Goal: Task Accomplishment & Management: Use online tool/utility

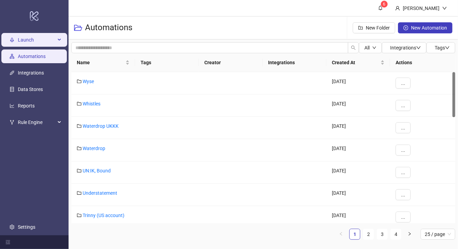
click at [48, 38] on span "Launch" at bounding box center [37, 40] width 38 height 14
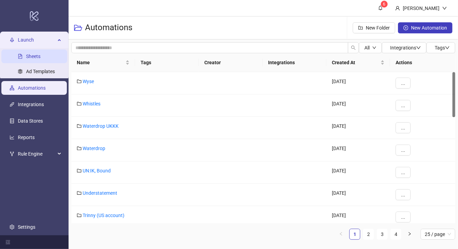
click at [40, 58] on link "Sheets" at bounding box center [33, 56] width 14 height 5
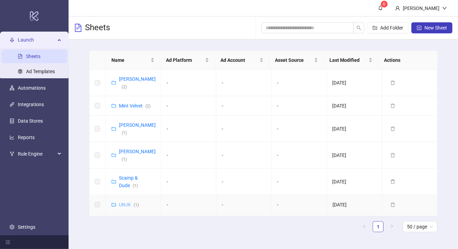
click at [123, 202] on link "UN:IK ( 1 )" at bounding box center [129, 204] width 20 height 5
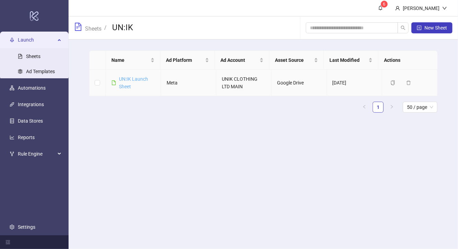
click at [133, 78] on link "UN:IK Launch Sheet" at bounding box center [133, 82] width 29 height 13
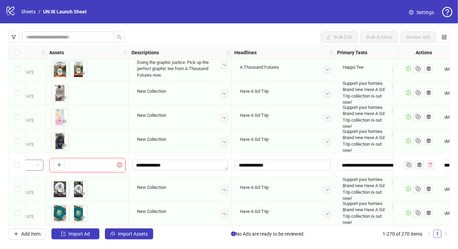
scroll to position [6321, 160]
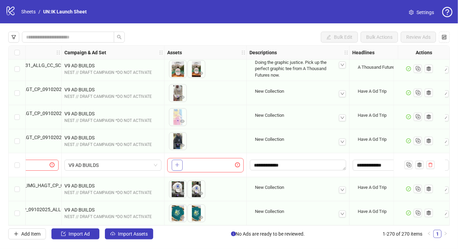
click at [177, 162] on icon "plus" at bounding box center [177, 164] width 5 height 5
click at [178, 164] on icon "plus" at bounding box center [177, 164] width 5 height 5
click at [176, 163] on icon "plus" at bounding box center [177, 164] width 5 height 5
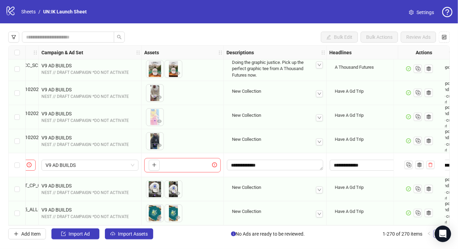
scroll to position [6321, 150]
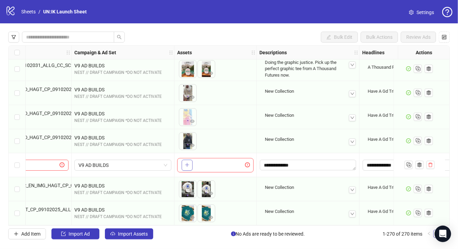
click at [189, 163] on icon "plus" at bounding box center [187, 164] width 5 height 5
click at [222, 164] on span "+ 6" at bounding box center [223, 165] width 8 height 8
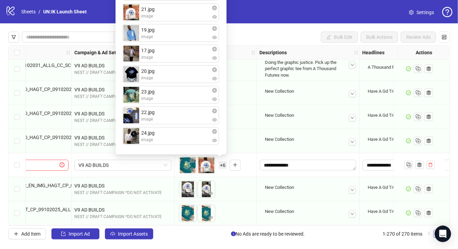
click at [251, 123] on div "To pick up a draggable item, press the space bar. While dragging, use the arrow…" at bounding box center [215, 116] width 77 height 21
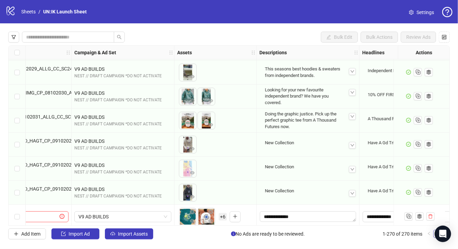
scroll to position [6269, 150]
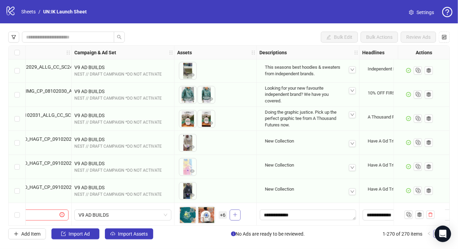
click at [235, 214] on icon "plus" at bounding box center [235, 215] width 0 height 4
click at [224, 214] on span "+ 6" at bounding box center [223, 215] width 8 height 8
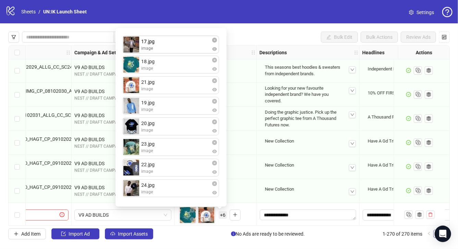
drag, startPoint x: 157, startPoint y: 105, endPoint x: 156, endPoint y: 45, distance: 60.0
click at [156, 45] on div "18.jpg image 21.jpg image 19.jpg image 17.jpg image 20.jpg image 23.jpg image 2…" at bounding box center [171, 117] width 103 height 170
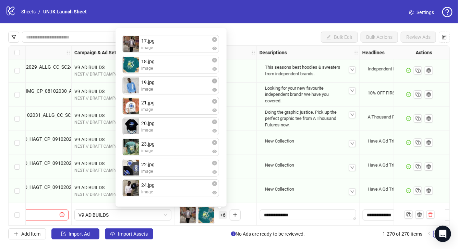
drag, startPoint x: 159, startPoint y: 109, endPoint x: 157, endPoint y: 89, distance: 19.9
click at [157, 89] on div "17.jpg image 18.jpg image 21.jpg image 19.jpg image 20.jpg image 23.jpg image 2…" at bounding box center [171, 117] width 103 height 170
drag, startPoint x: 158, startPoint y: 129, endPoint x: 158, endPoint y: 108, distance: 20.2
click at [158, 108] on div "17.jpg image 18.jpg image 19.jpg image 21.jpg image 20.jpg image 23.jpg image 2…" at bounding box center [171, 117] width 103 height 170
click at [155, 147] on div "17.jpg image 18.jpg image 19.jpg image 20.jpg image 21.jpg image 23.jpg image 2…" at bounding box center [171, 117] width 103 height 170
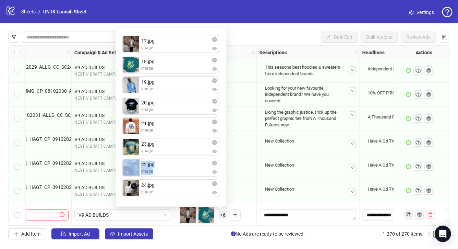
drag, startPoint x: 152, startPoint y: 177, endPoint x: 152, endPoint y: 157, distance: 19.6
click at [152, 157] on ul "17.jpg image 18.jpg image 19.jpg image 20.jpg image 21.jpg image 23.jpg image 2…" at bounding box center [170, 117] width 97 height 165
drag, startPoint x: 165, startPoint y: 170, endPoint x: 164, endPoint y: 151, distance: 18.9
click at [164, 151] on div "17.jpg image 18.jpg image 19.jpg image 20.jpg image 21.jpg image 23.jpg image 2…" at bounding box center [171, 117] width 103 height 170
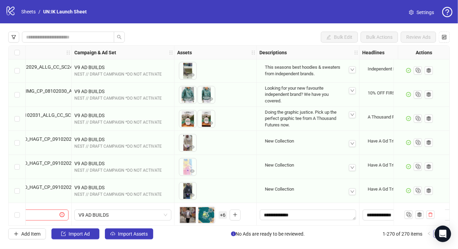
click at [251, 208] on div "To pick up a draggable item, press the space bar. While dragging, use the arrow…" at bounding box center [215, 214] width 77 height 21
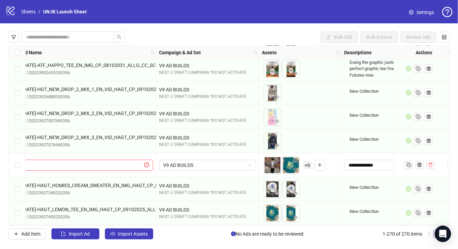
scroll to position [6320, 0]
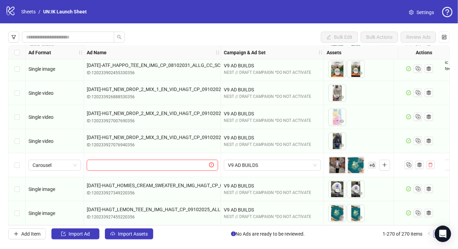
click at [111, 161] on input "text" at bounding box center [149, 165] width 117 height 8
paste input "**********"
type input "**********"
click at [105, 165] on input "text" at bounding box center [149, 165] width 117 height 8
paste input "**********"
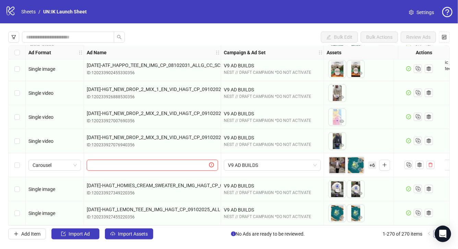
type input "**********"
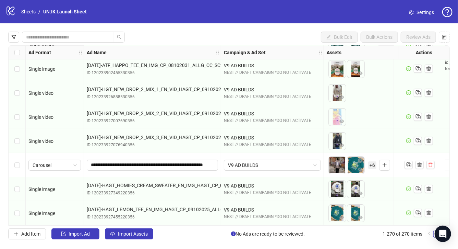
click at [104, 150] on div "[DATE]-HGT_NEW_DROP_2_MIX_3_EN_VID_HAGT_CP_09102025_ALLG_CC_SC24_None__ ID: 120…" at bounding box center [152, 141] width 137 height 24
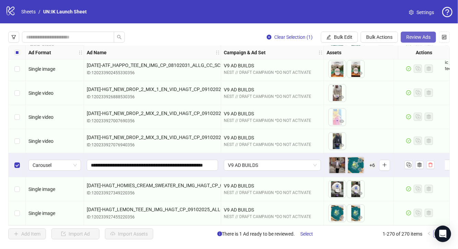
click at [421, 36] on span "Review Ads" at bounding box center [419, 36] width 24 height 5
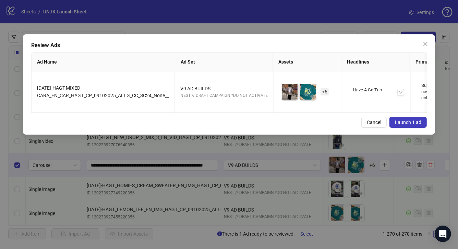
click at [417, 125] on span "Launch 1 ad" at bounding box center [408, 121] width 26 height 5
